Goal: Task Accomplishment & Management: Use online tool/utility

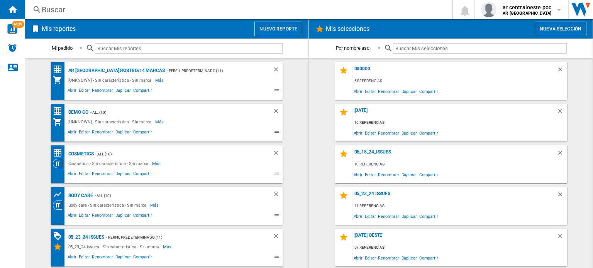
click at [276, 30] on button "Nuevo reporte" at bounding box center [278, 29] width 48 height 15
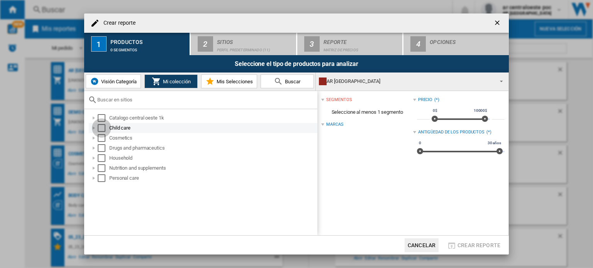
click at [101, 126] on div "Select" at bounding box center [102, 128] width 8 height 8
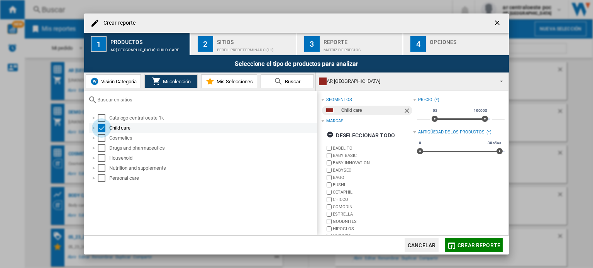
click at [101, 126] on div "Select" at bounding box center [102, 128] width 8 height 8
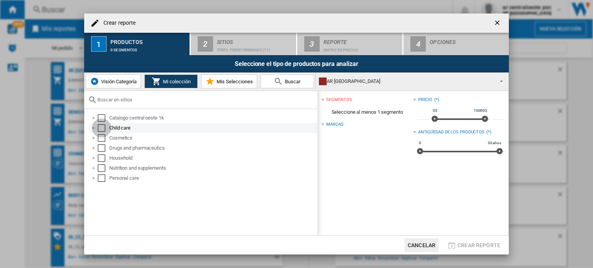
click at [101, 126] on div "Select" at bounding box center [102, 128] width 8 height 8
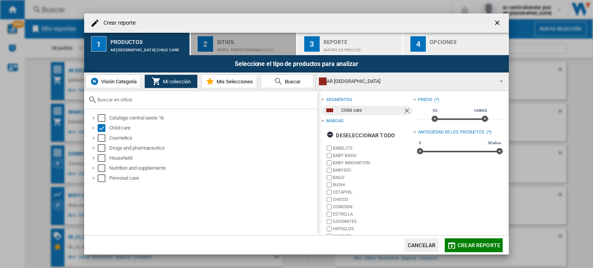
click at [242, 37] on div "Sitios" at bounding box center [255, 40] width 76 height 8
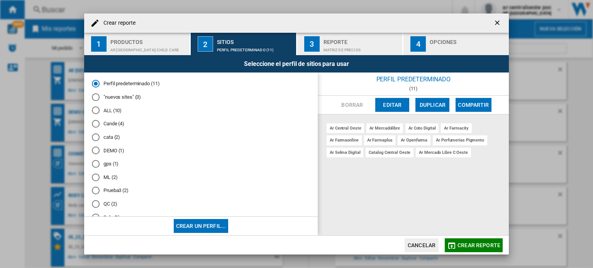
click at [129, 97] on md-radio-button ""nuevos sites" (3)" at bounding box center [201, 96] width 218 height 7
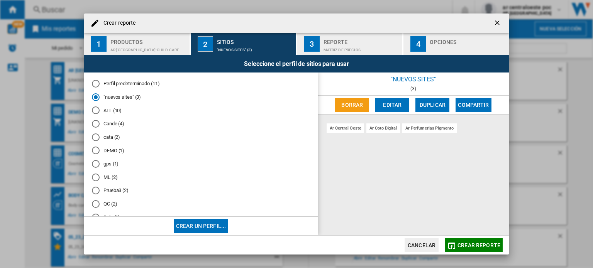
click at [109, 110] on md-radio-button "ALL (10)" at bounding box center [201, 110] width 218 height 7
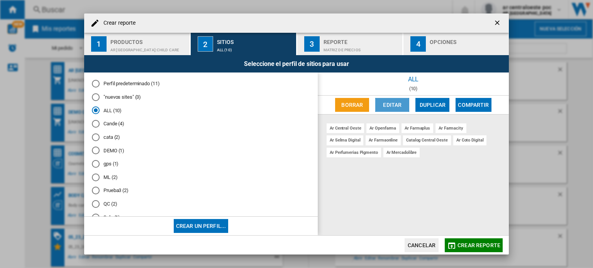
click at [393, 108] on button "Editar" at bounding box center [392, 105] width 34 height 14
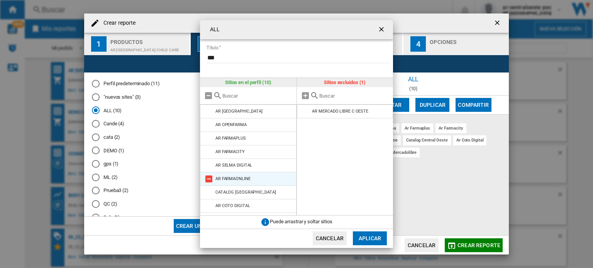
scroll to position [25, 0]
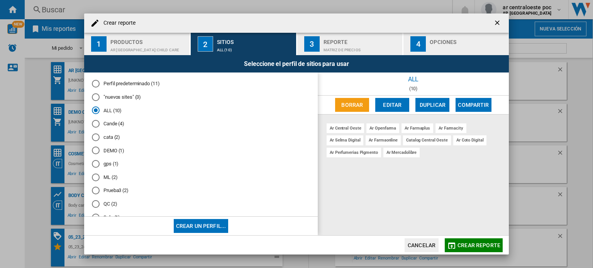
click at [432, 239] on button "Cancelar" at bounding box center [421, 246] width 34 height 14
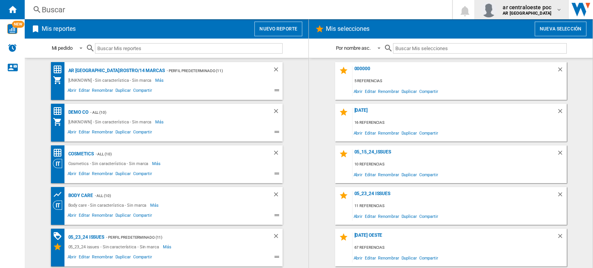
click at [525, 8] on span "ar centraloeste poc" at bounding box center [526, 7] width 49 height 8
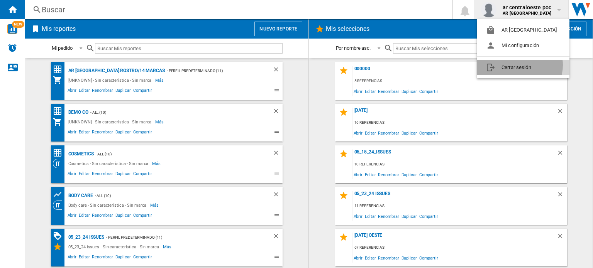
click at [519, 65] on button "Cerrar sesión" at bounding box center [523, 67] width 93 height 15
